Goal: Task Accomplishment & Management: Manage account settings

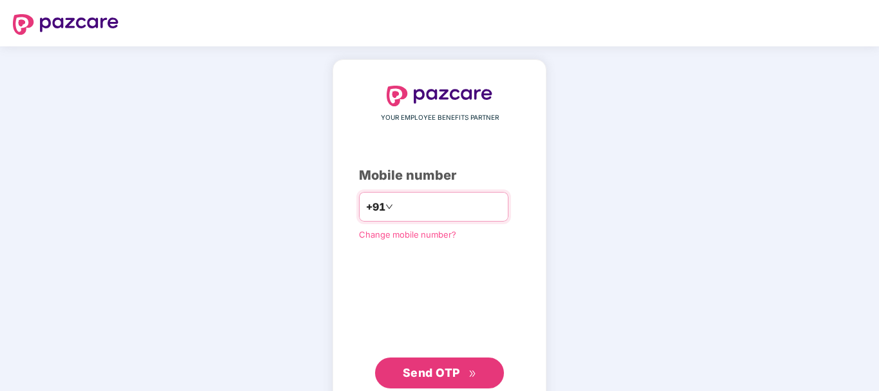
type input "**********"
click at [457, 363] on button "Send OTP" at bounding box center [439, 372] width 129 height 31
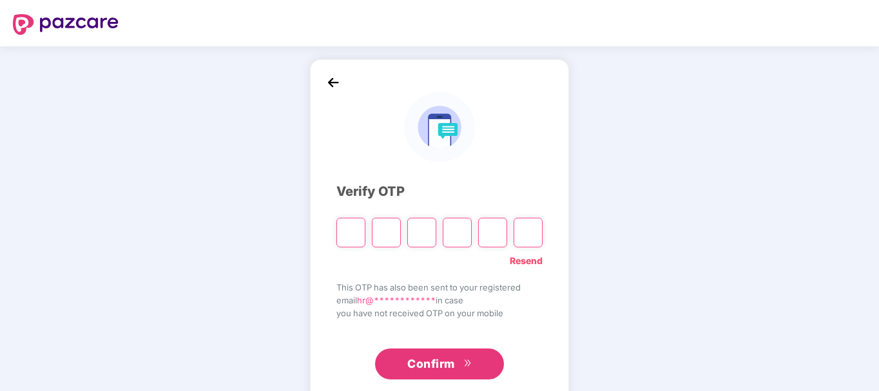
type input "*"
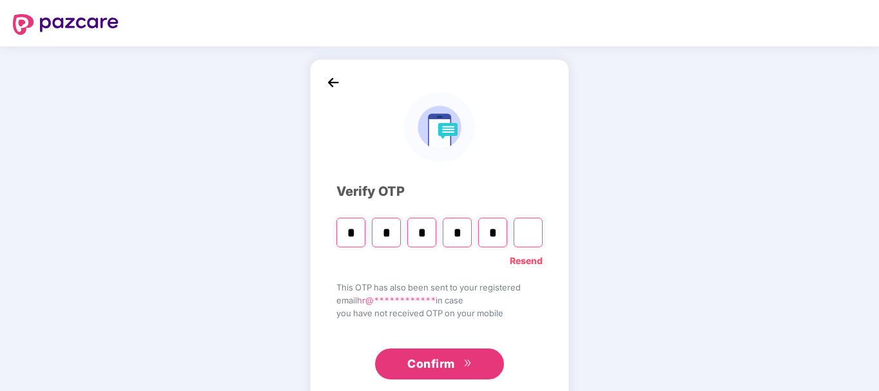
type input "*"
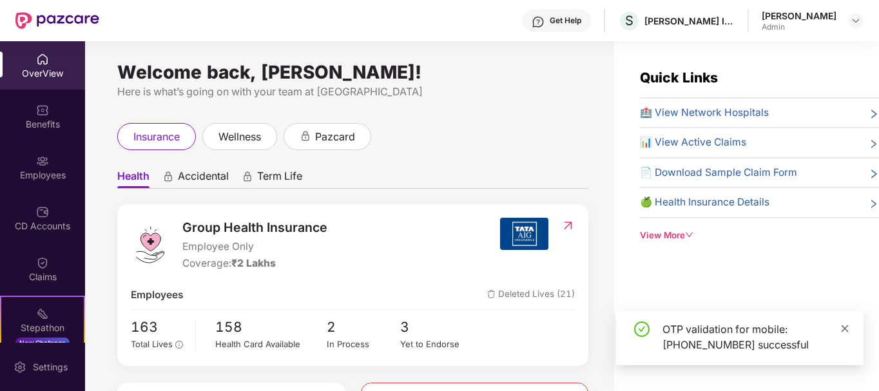
click at [848, 329] on icon "close" at bounding box center [844, 328] width 9 height 9
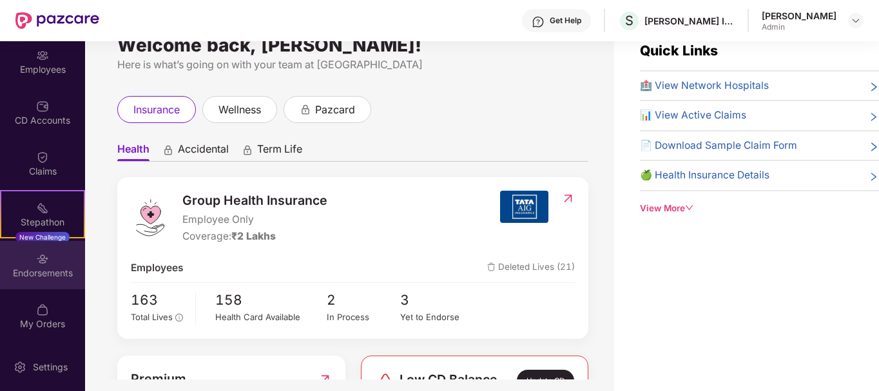
scroll to position [41, 0]
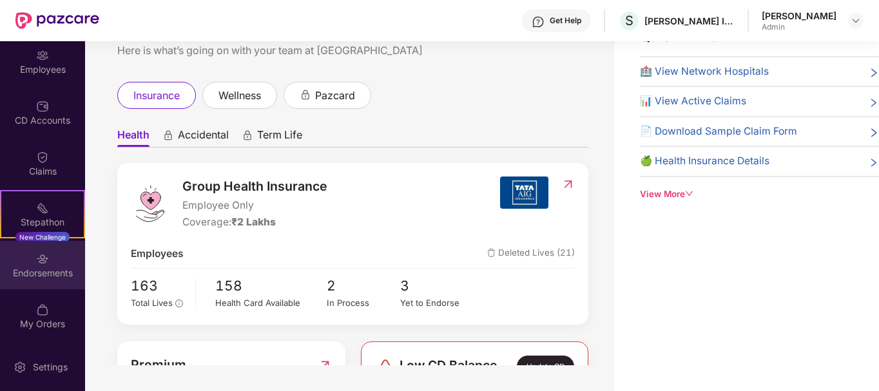
click at [43, 262] on img at bounding box center [42, 258] width 13 height 13
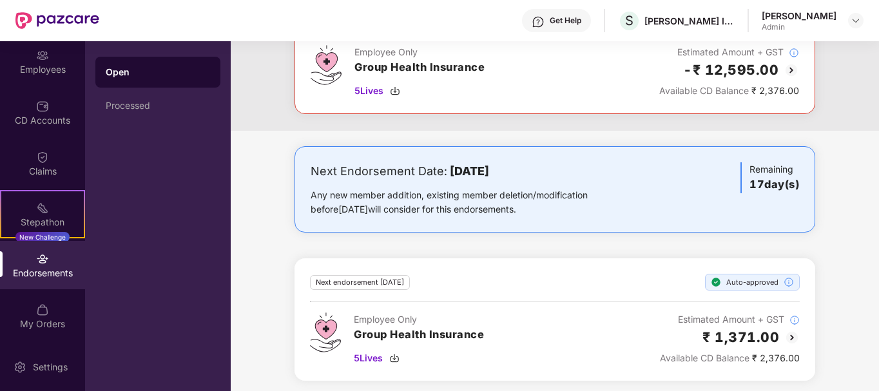
scroll to position [127, 0]
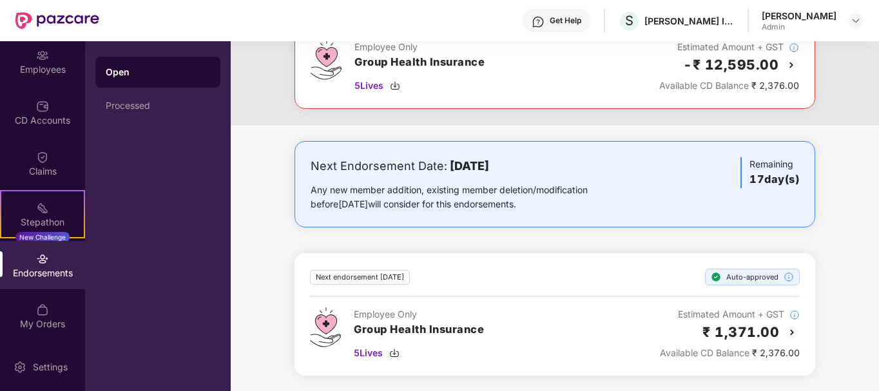
drag, startPoint x: 446, startPoint y: 170, endPoint x: 582, endPoint y: 146, distance: 137.5
click at [582, 146] on div "Next Endorsement Date: 06 October 2025 Any new member addition, existing member…" at bounding box center [554, 184] width 520 height 86
click at [489, 162] on b "06 October 2025" at bounding box center [469, 166] width 39 height 14
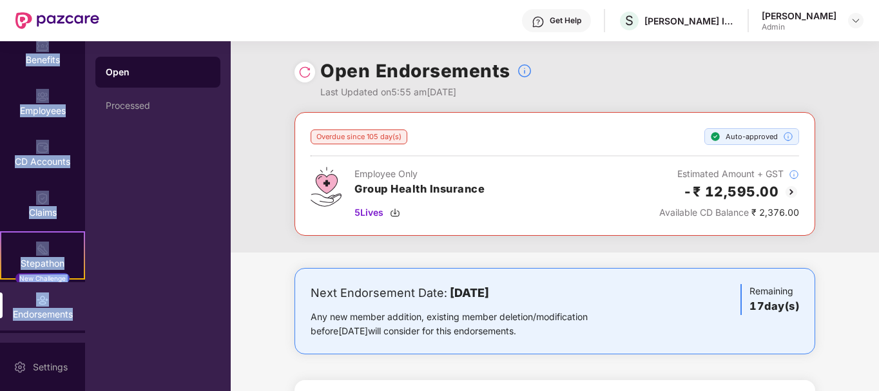
scroll to position [106, 0]
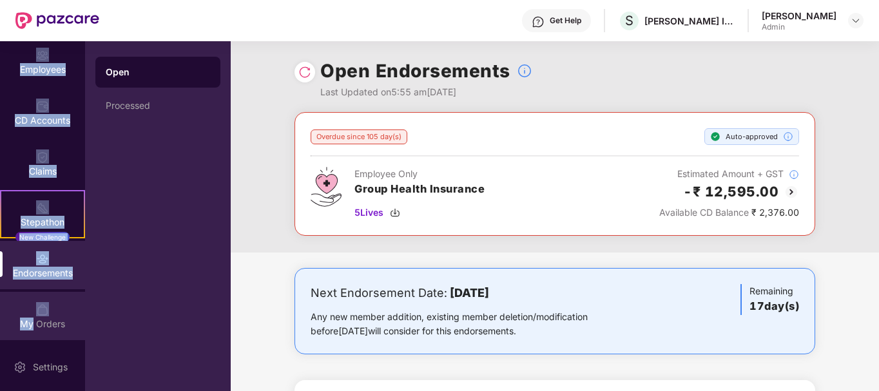
drag, startPoint x: 24, startPoint y: 87, endPoint x: 32, endPoint y: 338, distance: 251.3
click at [32, 338] on div "OverView Benefits Employees CD Accounts Claims Stepathon New Challenge Endorsem…" at bounding box center [42, 191] width 85 height 301
click at [31, 315] on div "My Orders" at bounding box center [42, 316] width 85 height 48
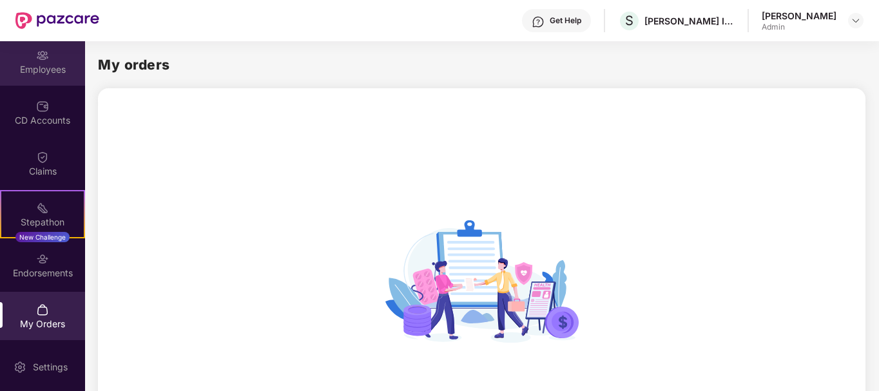
click at [37, 77] on div "Employees" at bounding box center [42, 61] width 85 height 48
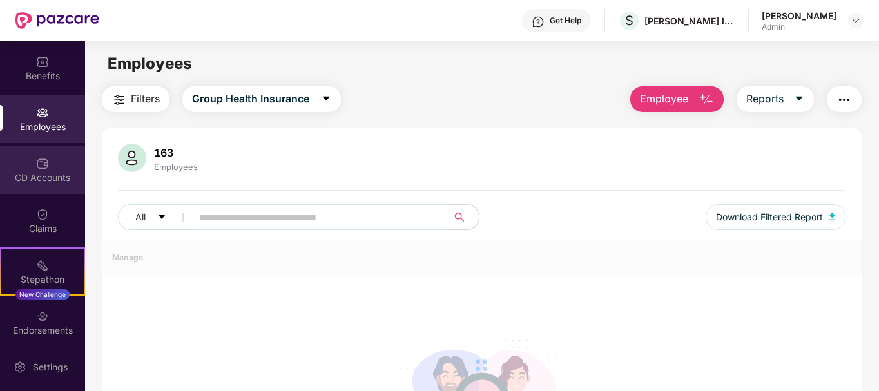
scroll to position [0, 0]
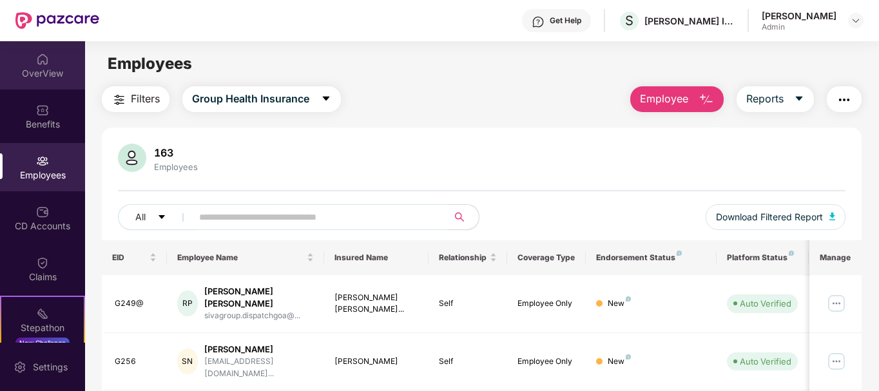
click at [46, 59] on img at bounding box center [42, 59] width 13 height 13
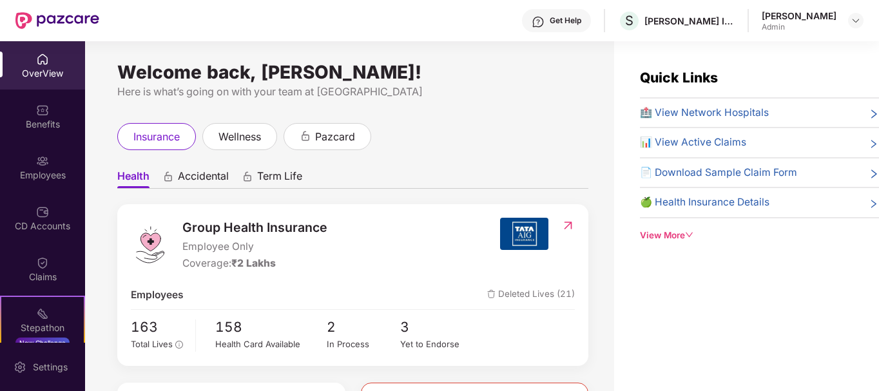
click at [39, 82] on div "OverView" at bounding box center [42, 65] width 85 height 48
click at [46, 164] on img at bounding box center [42, 161] width 13 height 13
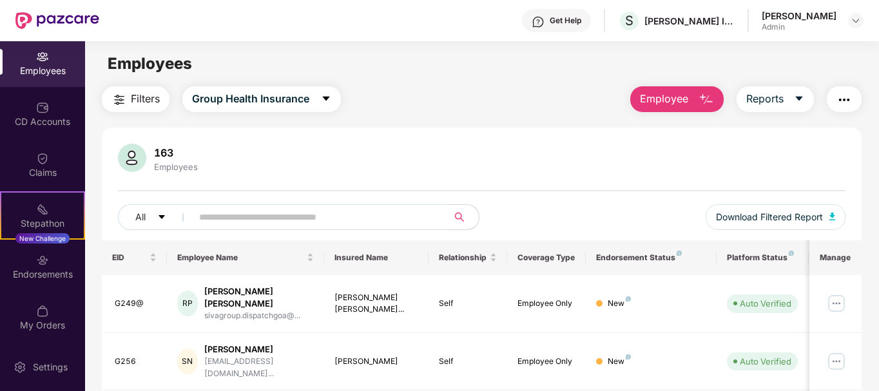
scroll to position [106, 0]
click at [46, 261] on img at bounding box center [42, 258] width 13 height 13
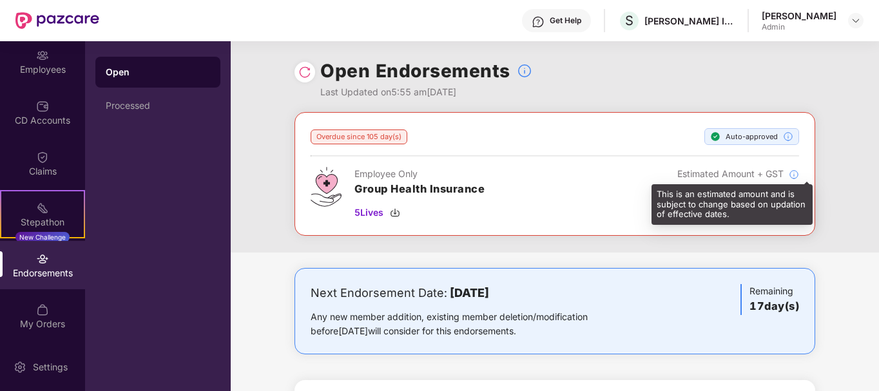
click at [793, 173] on img at bounding box center [793, 174] width 10 height 10
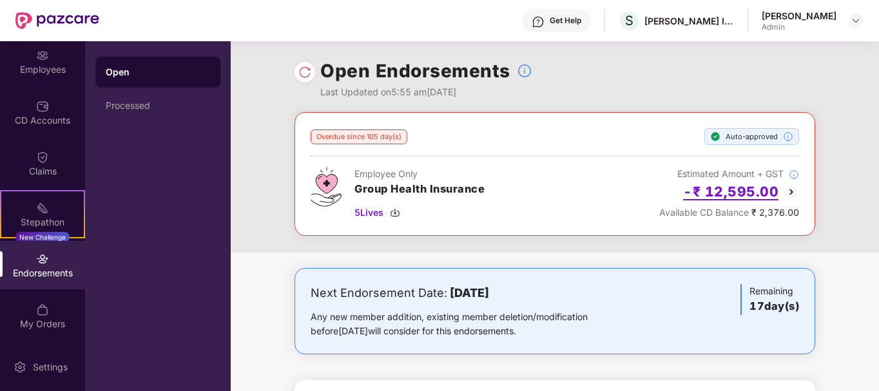
click at [763, 200] on h2 "-₹ 12,595.00" at bounding box center [730, 191] width 95 height 21
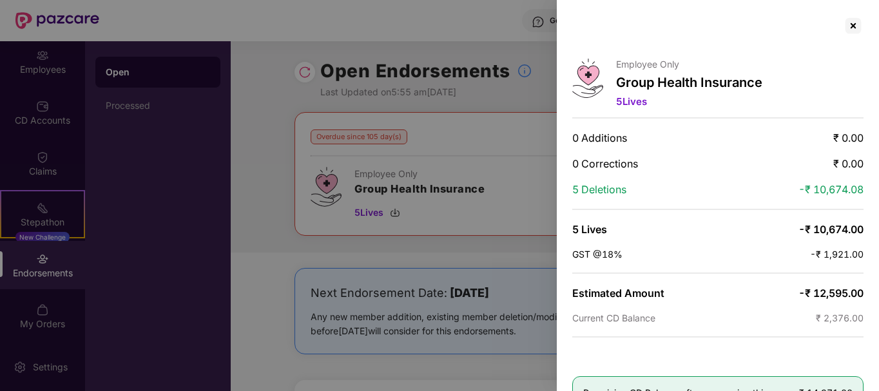
scroll to position [44, 0]
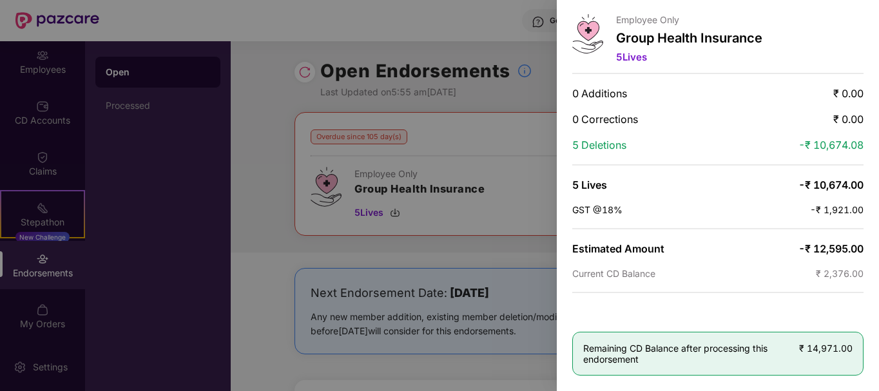
click at [423, 113] on div at bounding box center [439, 195] width 879 height 391
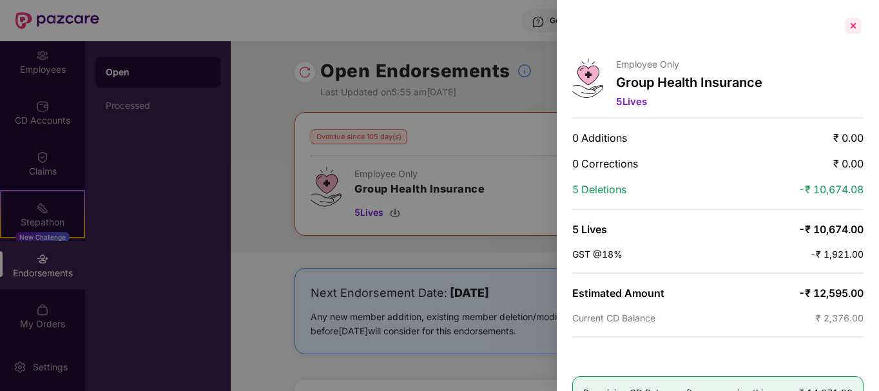
click at [853, 23] on div at bounding box center [852, 25] width 21 height 21
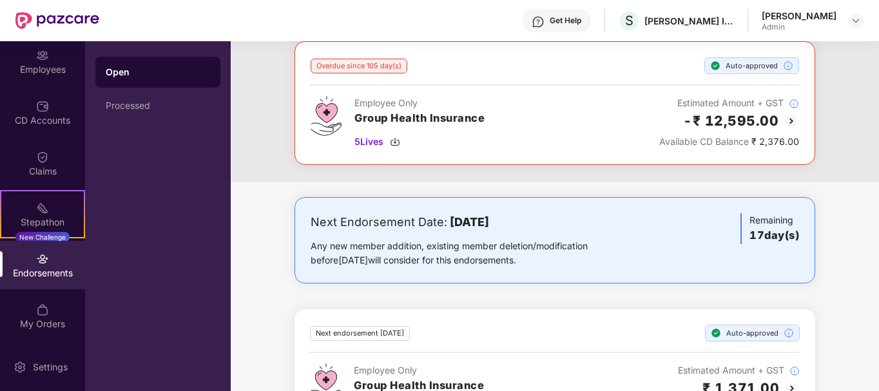
scroll to position [127, 0]
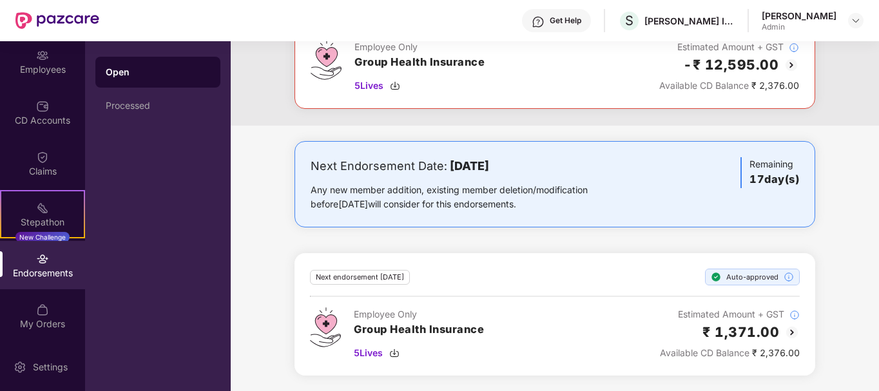
click at [790, 333] on img at bounding box center [791, 332] width 15 height 15
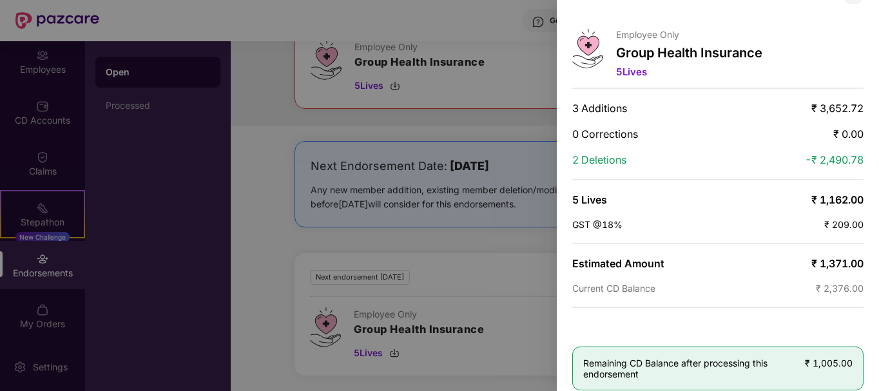
scroll to position [44, 0]
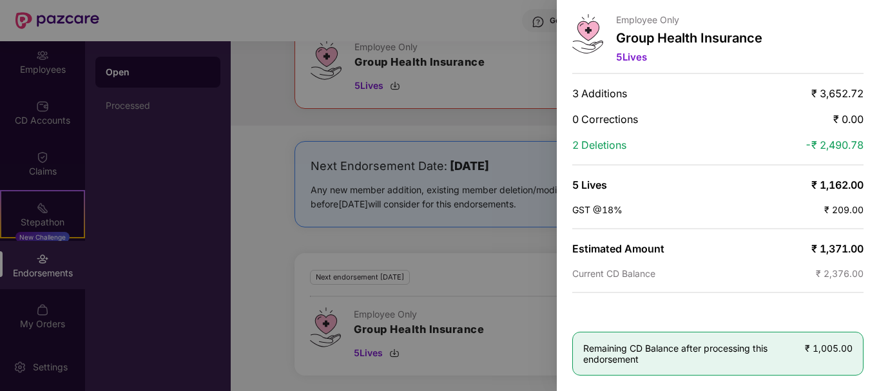
click at [503, 324] on div at bounding box center [439, 195] width 879 height 391
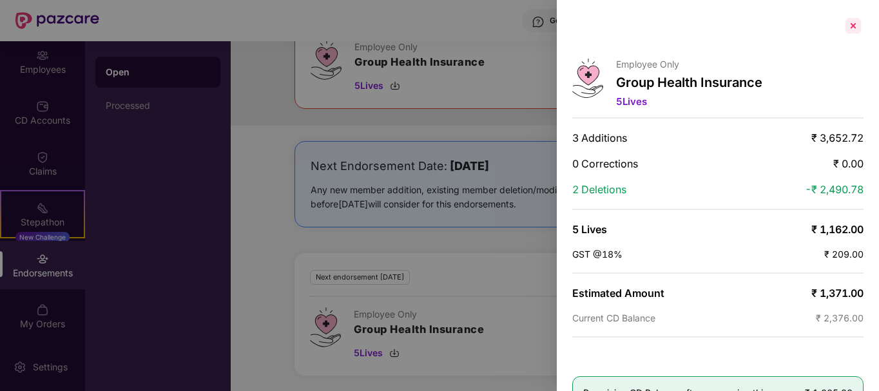
click at [853, 20] on div at bounding box center [852, 25] width 21 height 21
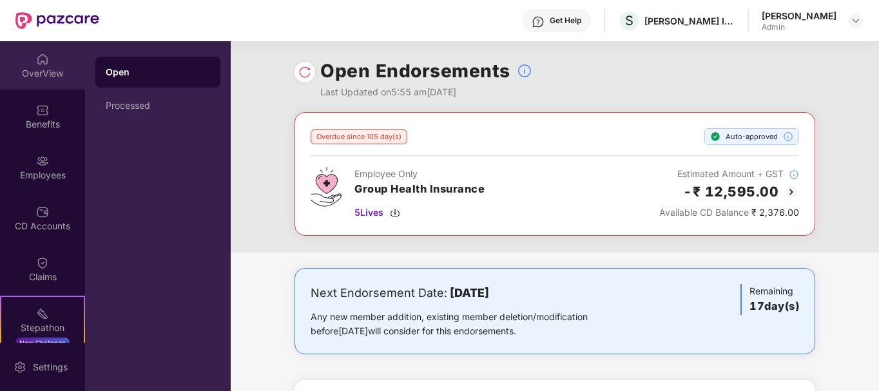
click at [44, 61] on img at bounding box center [42, 59] width 13 height 13
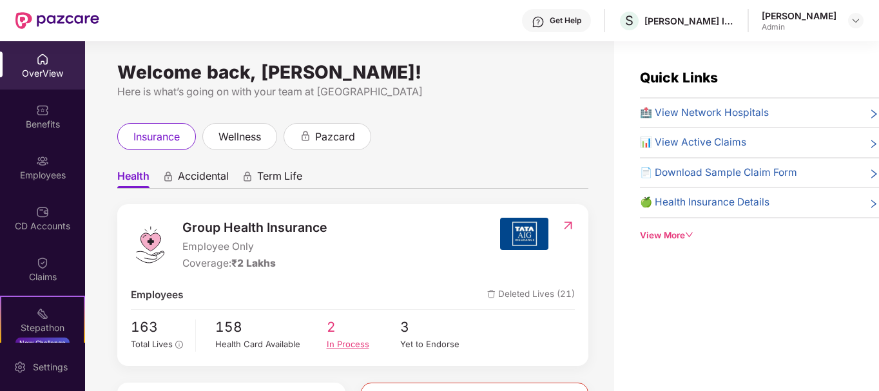
click at [332, 347] on div "In Process" at bounding box center [364, 344] width 74 height 14
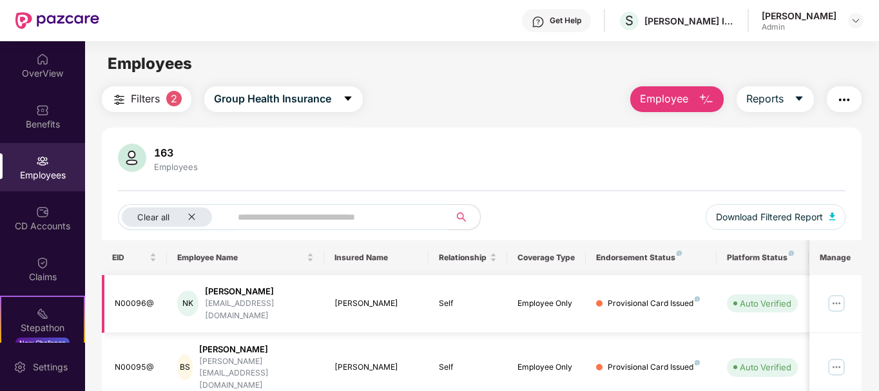
click at [841, 301] on img at bounding box center [836, 303] width 21 height 21
click at [390, 204] on span at bounding box center [335, 217] width 227 height 26
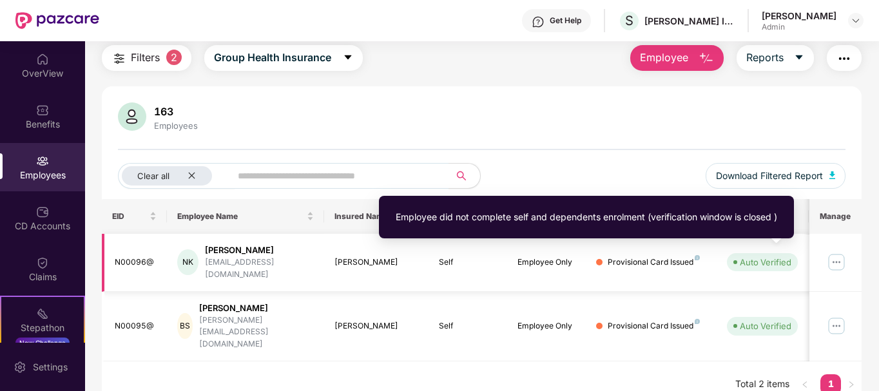
click at [790, 261] on div "Auto Verified" at bounding box center [765, 262] width 52 height 13
click at [777, 256] on div "Auto Verified" at bounding box center [765, 262] width 52 height 13
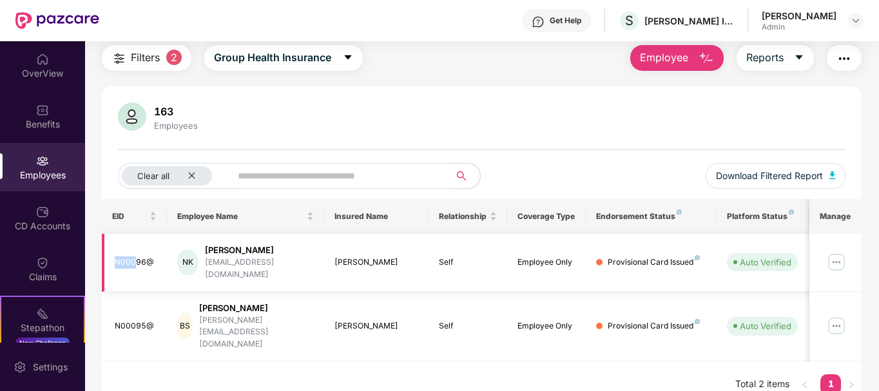
drag, startPoint x: 135, startPoint y: 258, endPoint x: 109, endPoint y: 258, distance: 25.1
click at [109, 258] on td "N00096@" at bounding box center [135, 263] width 66 height 58
click at [128, 258] on div "N00096@" at bounding box center [136, 262] width 43 height 12
click at [828, 256] on img at bounding box center [836, 262] width 21 height 21
click at [191, 175] on icon "close" at bounding box center [191, 175] width 8 height 8
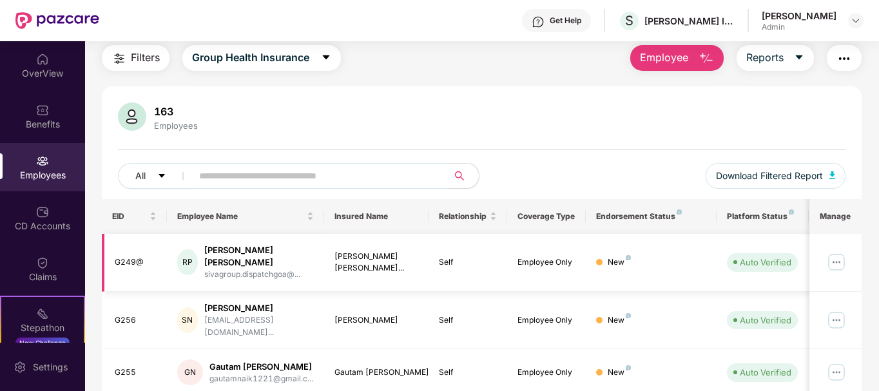
click at [773, 264] on span "Auto Verified" at bounding box center [762, 262] width 71 height 18
drag, startPoint x: 796, startPoint y: 260, endPoint x: 743, endPoint y: 260, distance: 52.8
click at [795, 260] on span "Auto Verified" at bounding box center [762, 262] width 71 height 18
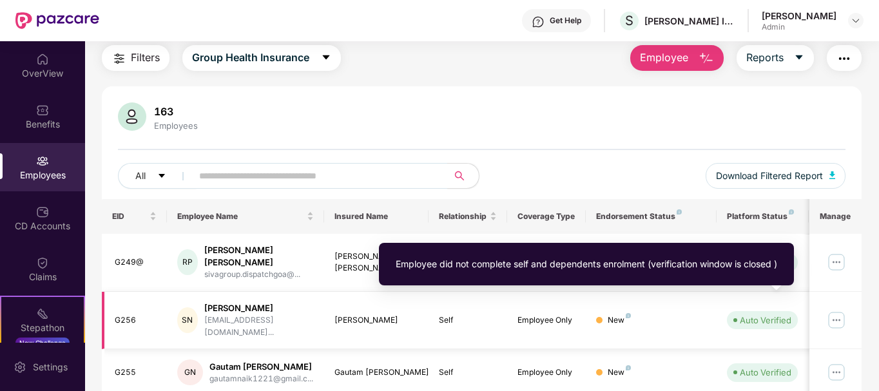
click at [754, 314] on div "Auto Verified" at bounding box center [765, 320] width 52 height 13
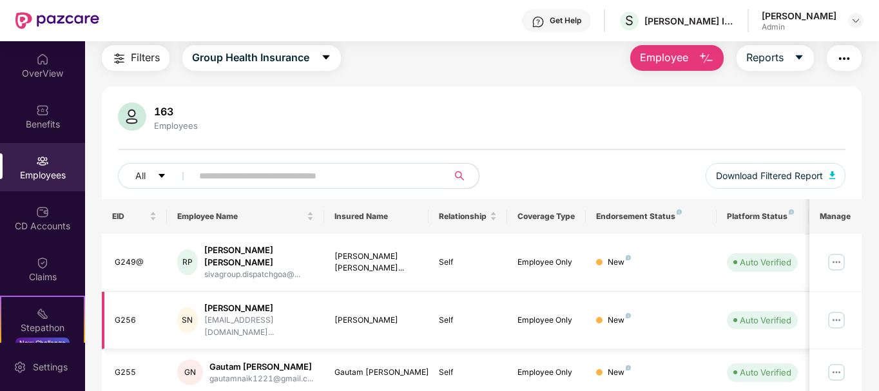
click at [838, 310] on img at bounding box center [836, 320] width 21 height 21
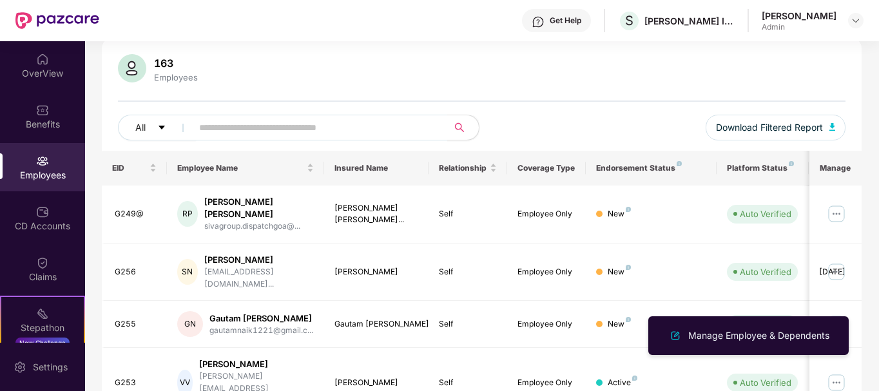
scroll to position [0, 0]
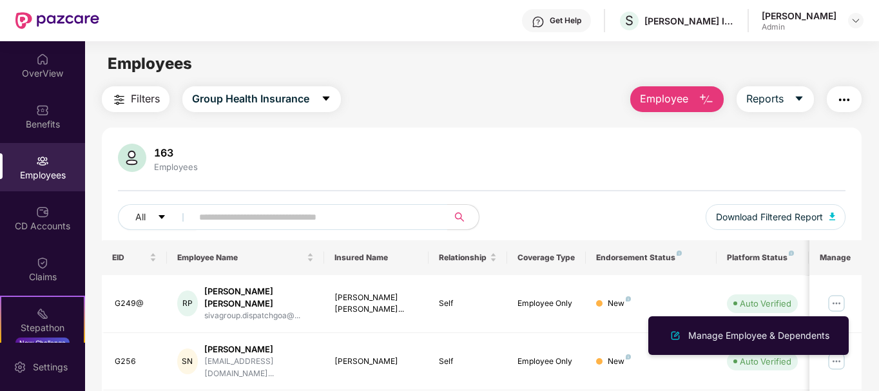
click at [136, 173] on div at bounding box center [131, 159] width 33 height 31
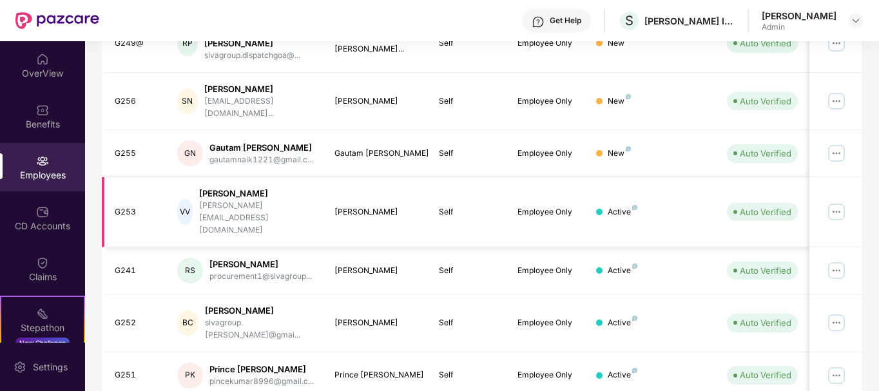
scroll to position [129, 0]
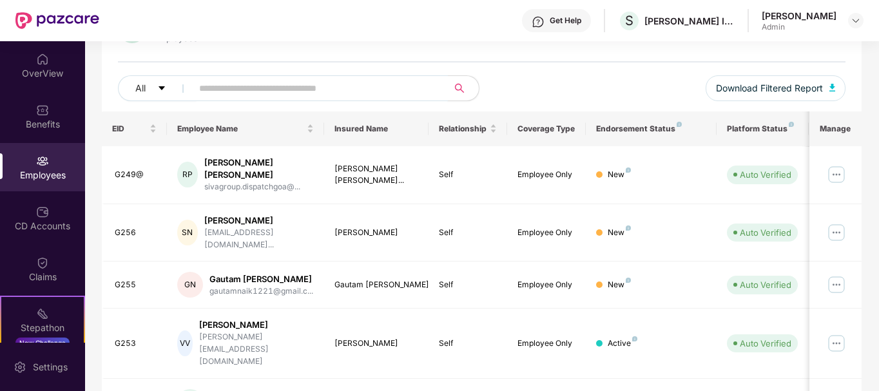
click at [236, 93] on input "text" at bounding box center [314, 88] width 231 height 19
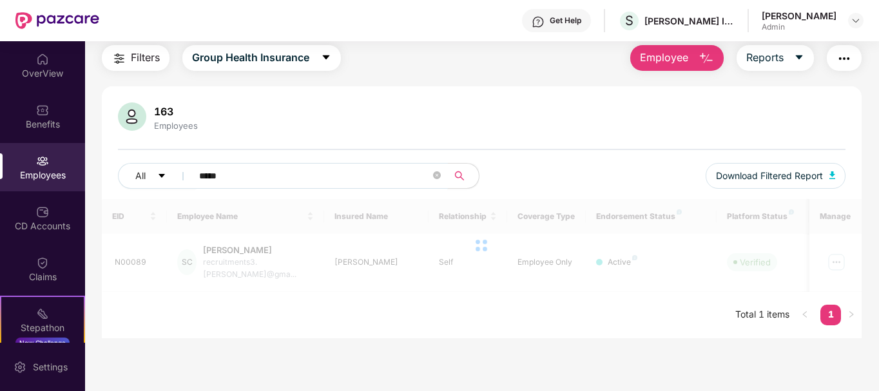
scroll to position [41, 0]
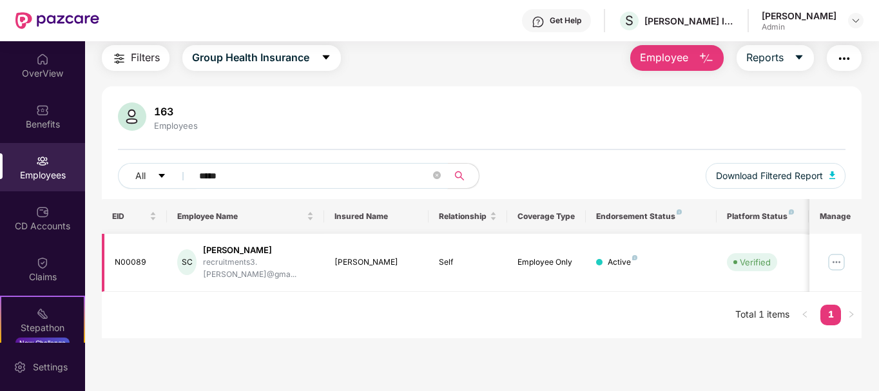
type input "*****"
click at [834, 258] on img at bounding box center [836, 262] width 21 height 21
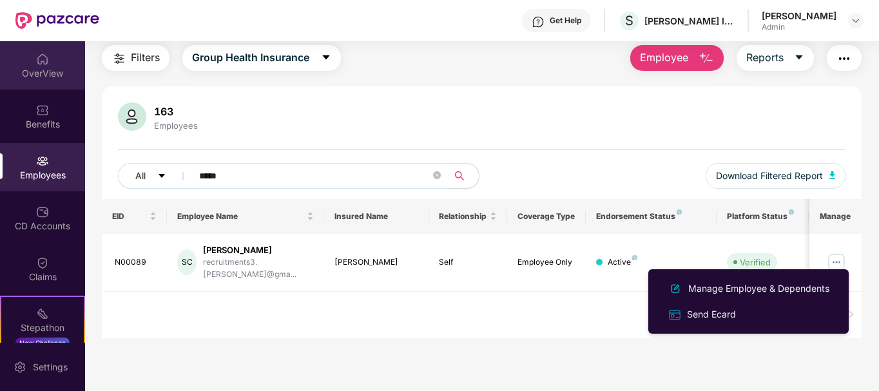
click at [30, 82] on div "OverView" at bounding box center [42, 65] width 85 height 48
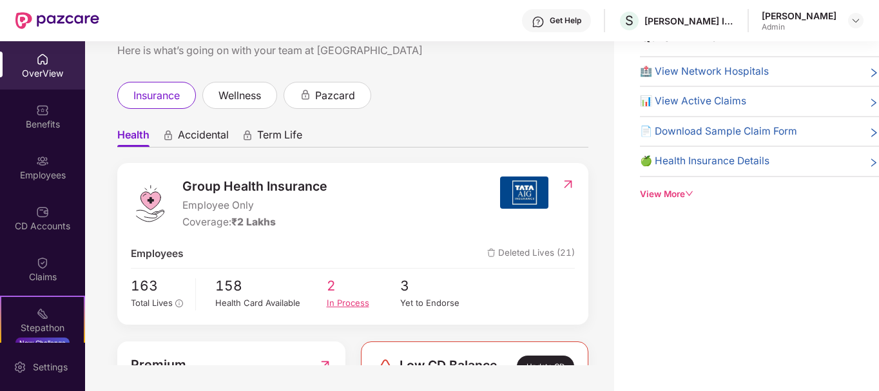
click at [348, 295] on span "2" at bounding box center [364, 285] width 74 height 21
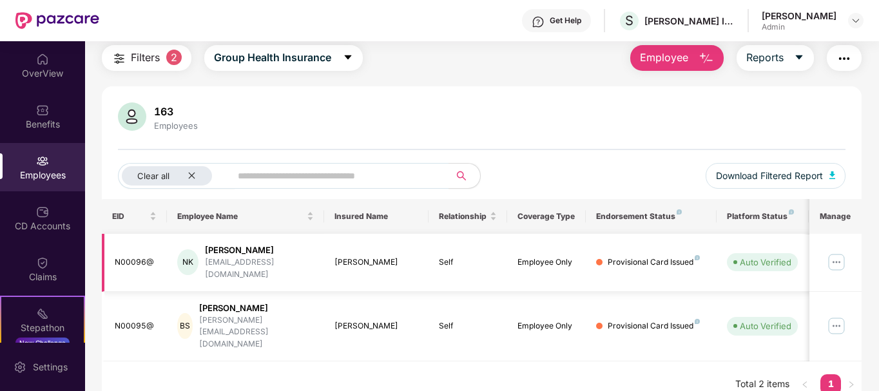
click at [841, 254] on img at bounding box center [836, 262] width 21 height 21
click at [637, 105] on div "163 Employees" at bounding box center [482, 117] width 728 height 31
